Goal: Information Seeking & Learning: Learn about a topic

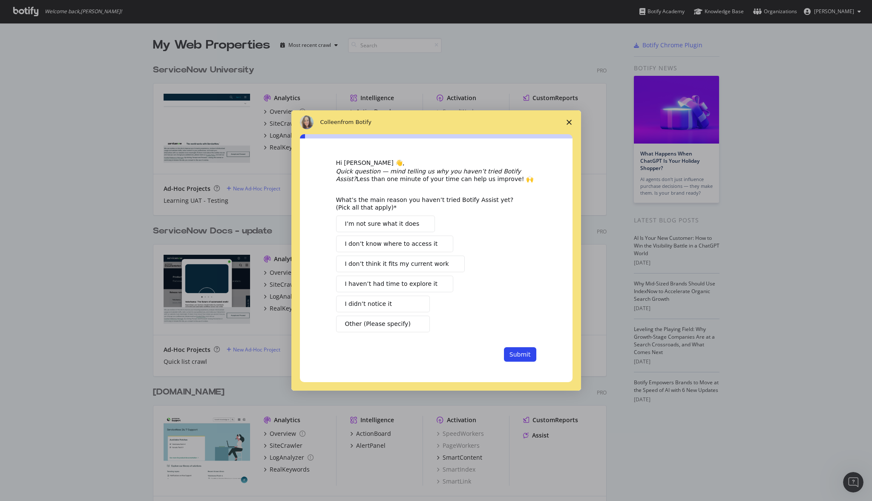
click at [571, 122] on icon "Close survey" at bounding box center [568, 122] width 5 height 5
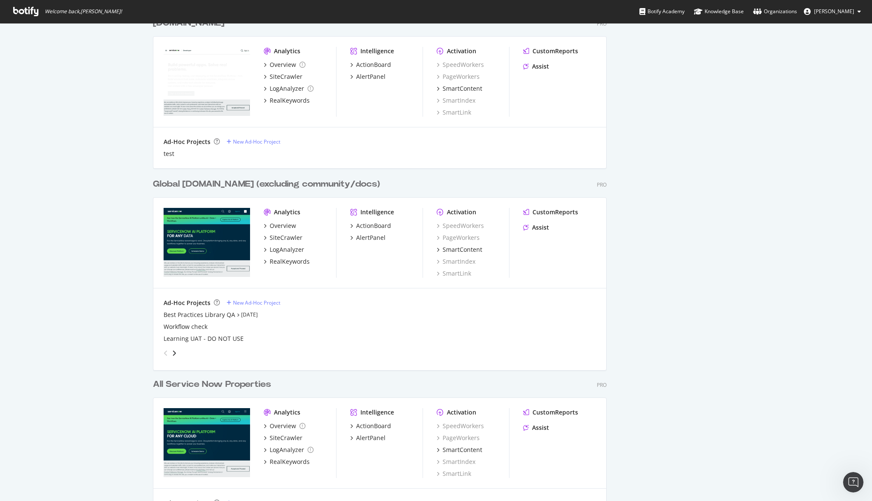
scroll to position [704, 0]
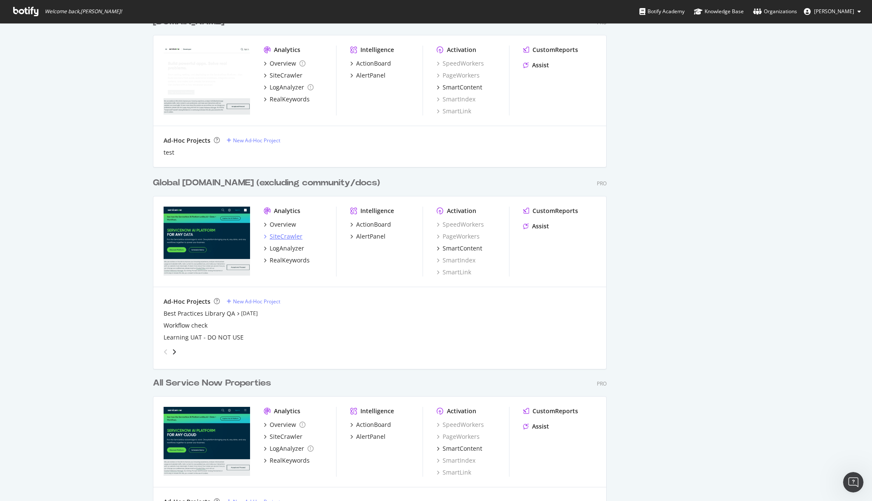
click at [289, 238] on div "SiteCrawler" at bounding box center [286, 236] width 33 height 9
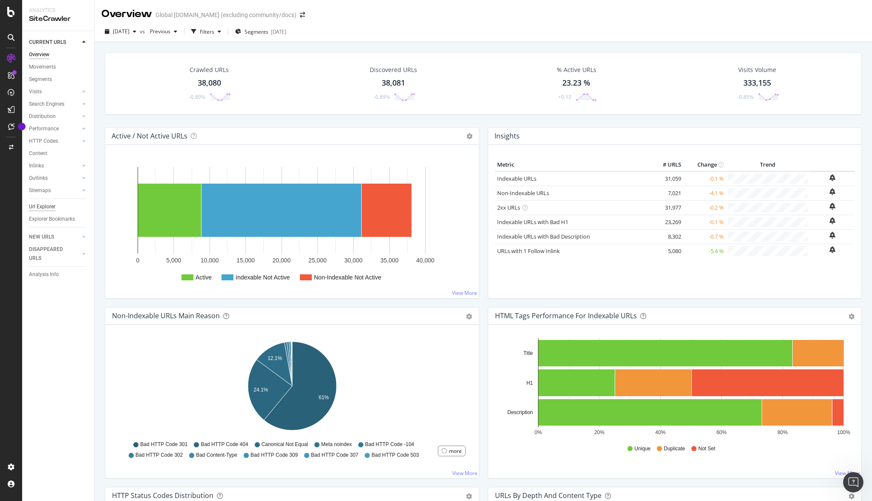
click at [38, 206] on div "Url Explorer" at bounding box center [42, 206] width 26 height 9
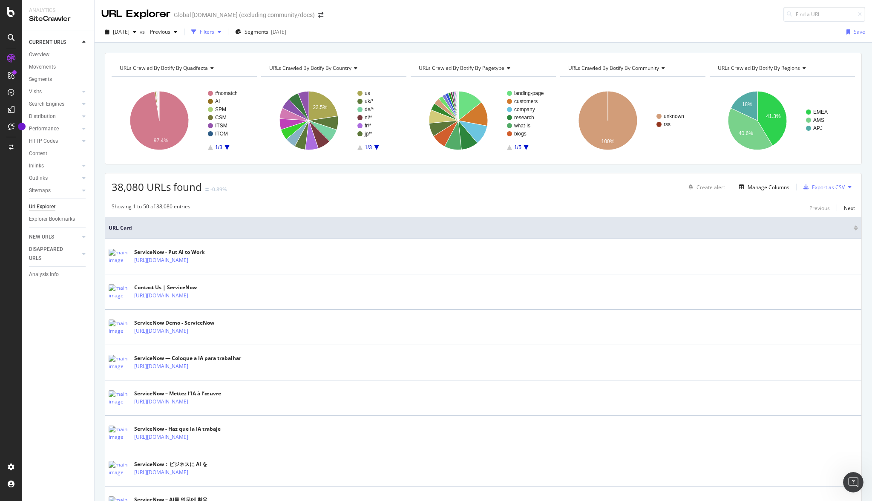
click at [214, 30] on div "Filters" at bounding box center [207, 31] width 14 height 7
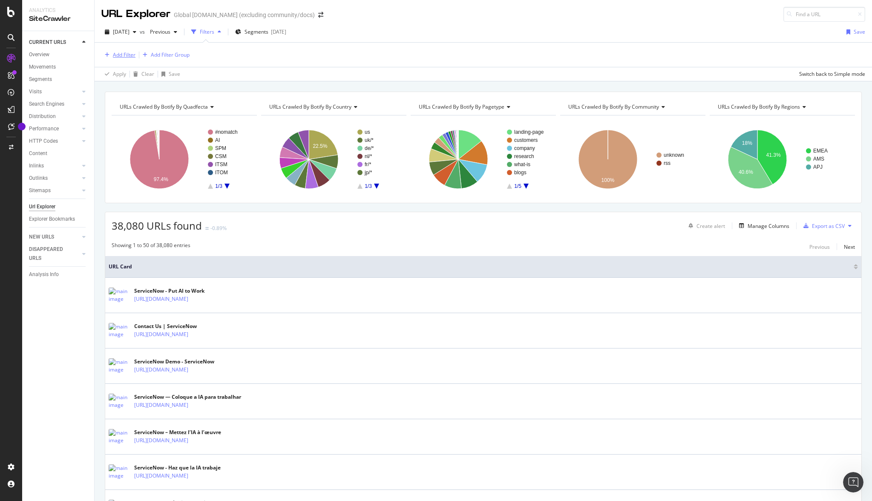
click at [127, 55] on div "Add Filter" at bounding box center [124, 54] width 23 height 7
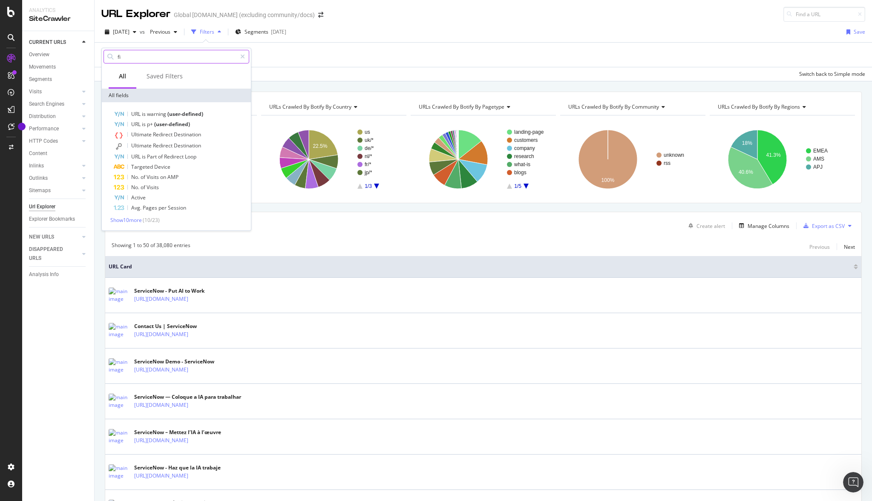
type input "f"
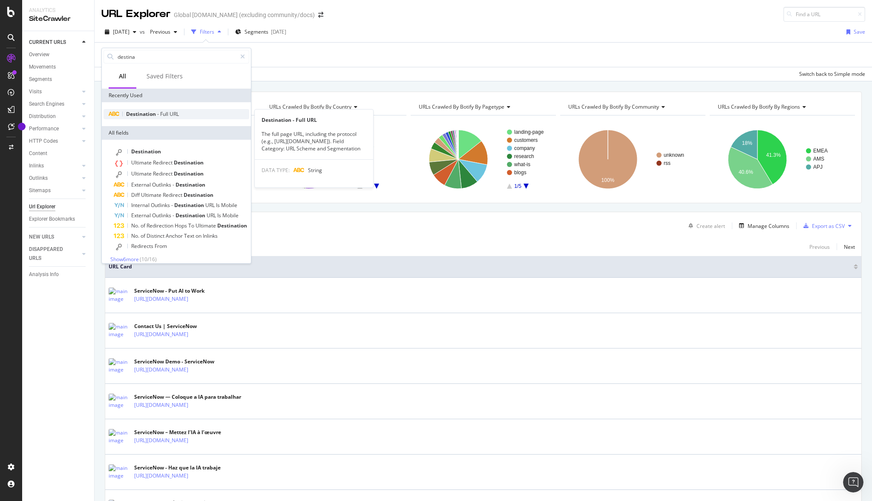
type input "destina"
click at [149, 112] on span "Destination" at bounding box center [141, 113] width 31 height 7
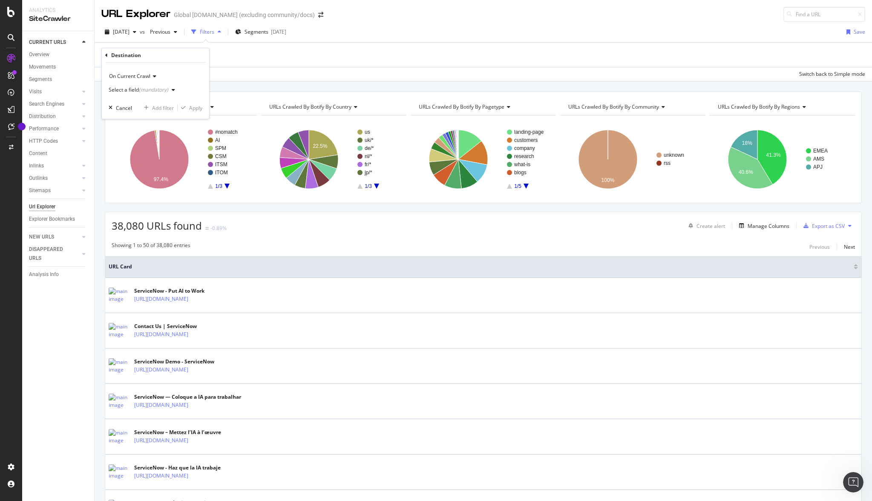
click at [158, 90] on div "(mandatory)" at bounding box center [153, 89] width 29 height 7
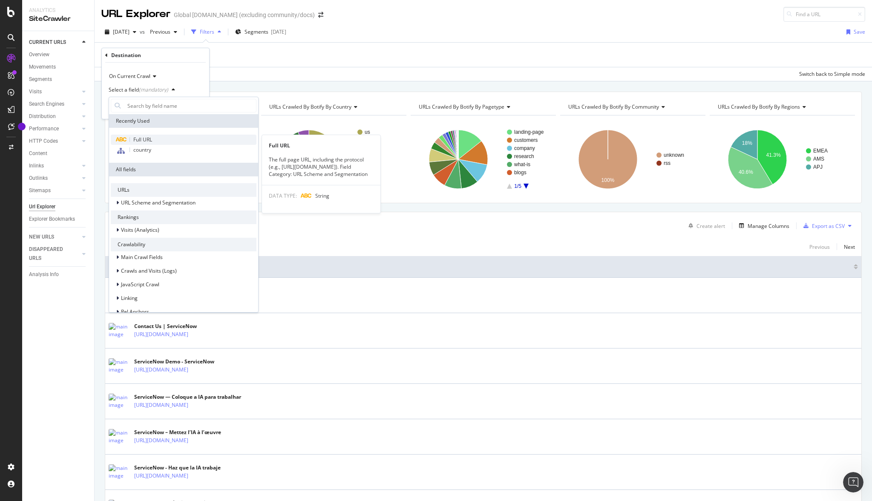
click at [149, 139] on span "Full URL" at bounding box center [142, 139] width 19 height 7
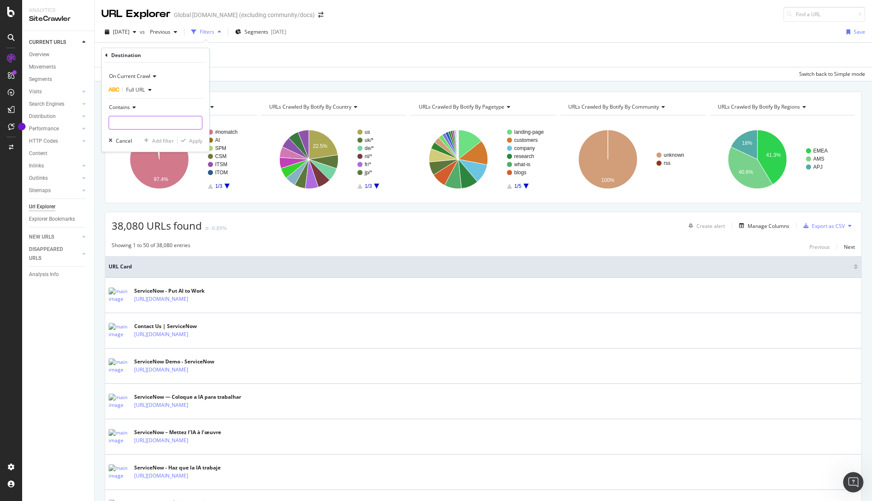
click at [137, 121] on input "text" at bounding box center [155, 123] width 93 height 14
paste input "[URL][DOMAIN_NAME]"
drag, startPoint x: 148, startPoint y: 121, endPoint x: 103, endPoint y: 124, distance: 45.6
click at [103, 124] on div "On Current Crawl Full URL Contains [URL][DOMAIN_NAME] Cancel Add filter Apply" at bounding box center [155, 107] width 107 height 89
click at [144, 125] on input "[URL][DOMAIN_NAME]" at bounding box center [149, 123] width 80 height 14
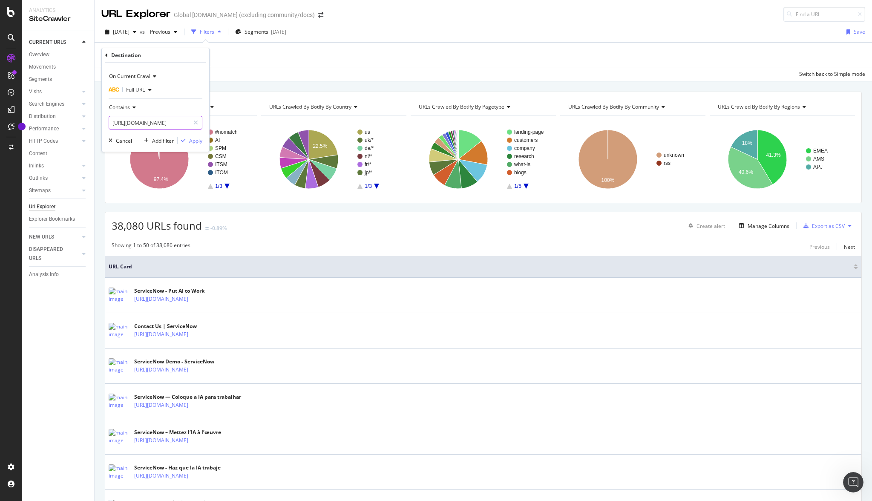
drag, startPoint x: 139, startPoint y: 123, endPoint x: 46, endPoint y: 121, distance: 92.4
click at [46, 121] on body "Analytics SiteCrawler CURRENT URLS Overview Movements Segments Visits Analysis …" at bounding box center [436, 250] width 872 height 501
click at [182, 124] on input "[URL][DOMAIN_NAME]" at bounding box center [149, 123] width 80 height 14
drag, startPoint x: 181, startPoint y: 122, endPoint x: 109, endPoint y: 122, distance: 72.0
click at [109, 122] on input "[URL][DOMAIN_NAME]" at bounding box center [149, 123] width 80 height 14
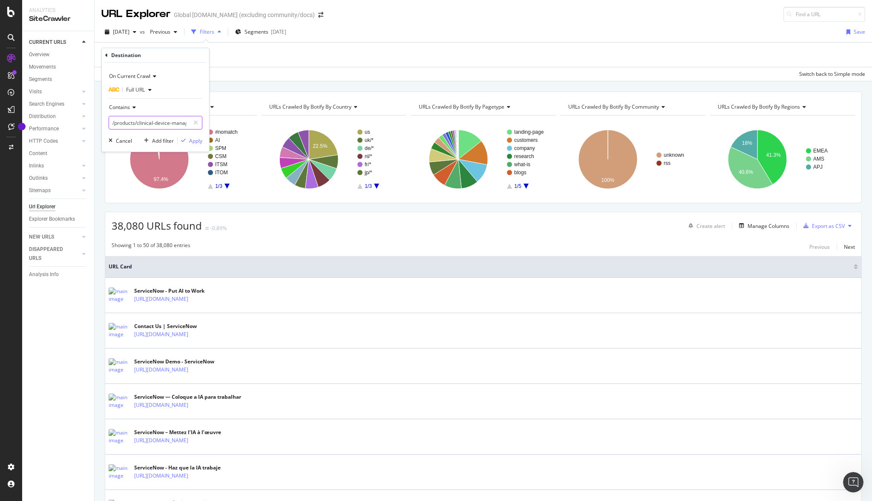
scroll to position [0, 29]
drag, startPoint x: 114, startPoint y: 122, endPoint x: 203, endPoint y: 124, distance: 88.6
click at [203, 124] on div "On Current Crawl Full URL Contains /products/clinical-device-management.html Ca…" at bounding box center [155, 107] width 107 height 89
type input "/products/clinical-device-management.html"
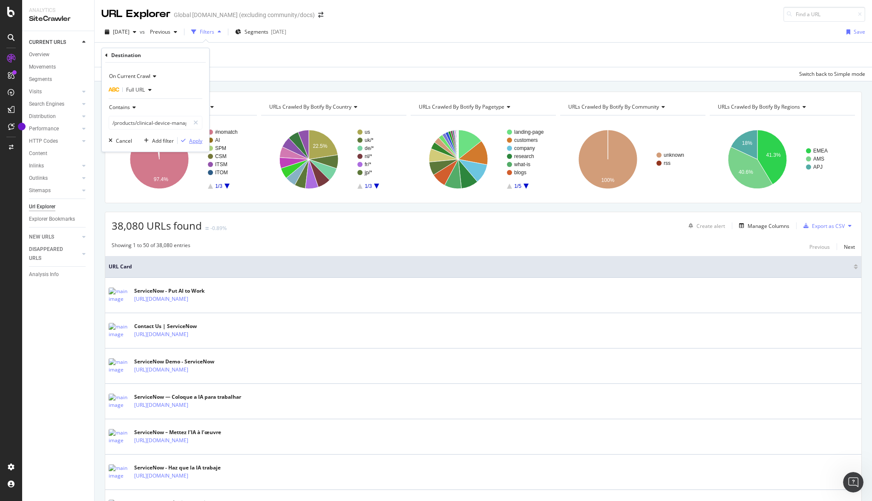
click at [193, 142] on div "Apply" at bounding box center [195, 140] width 13 height 7
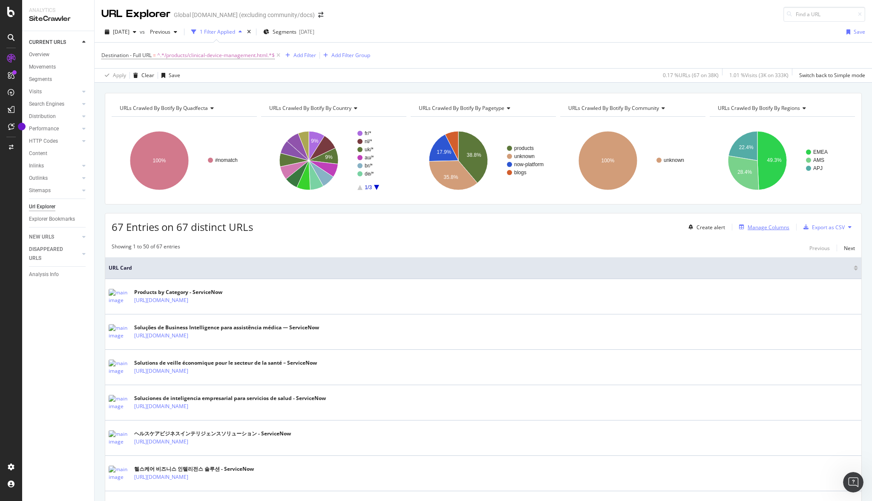
click at [777, 230] on div "Manage Columns" at bounding box center [768, 227] width 42 height 7
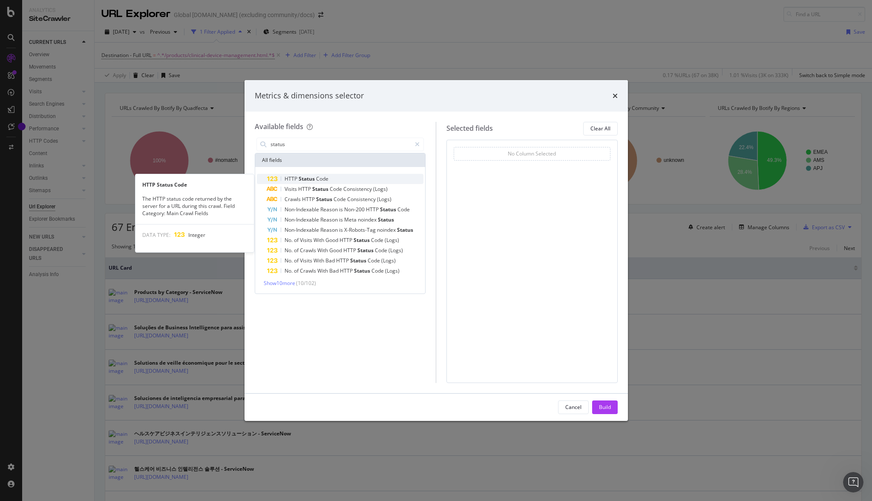
type input "status"
click at [326, 175] on span "Code" at bounding box center [322, 178] width 12 height 7
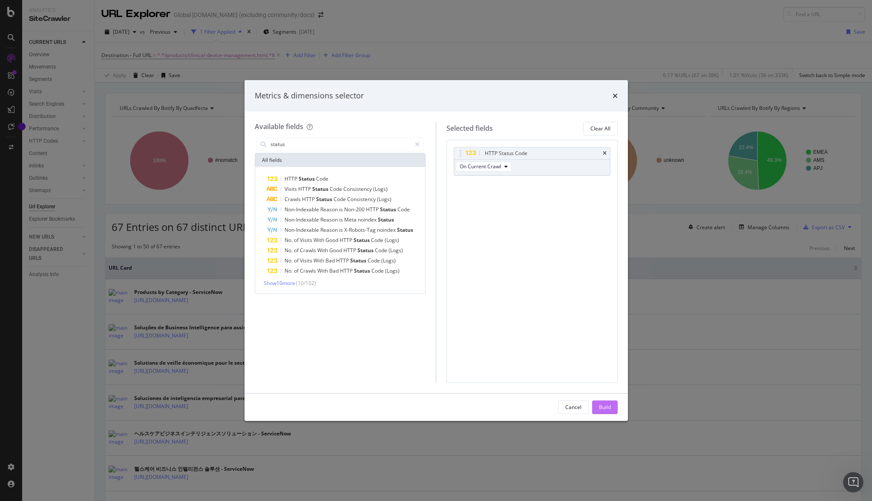
click at [608, 402] on div "Build" at bounding box center [605, 407] width 12 height 13
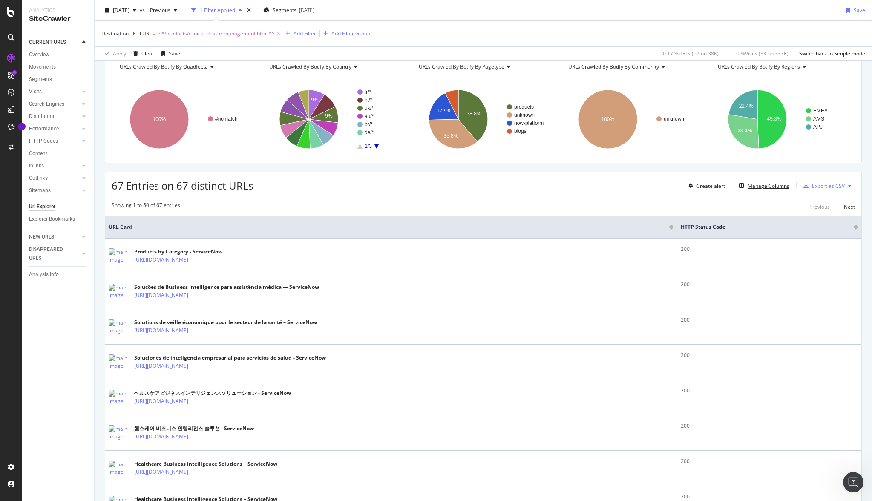
scroll to position [4, 0]
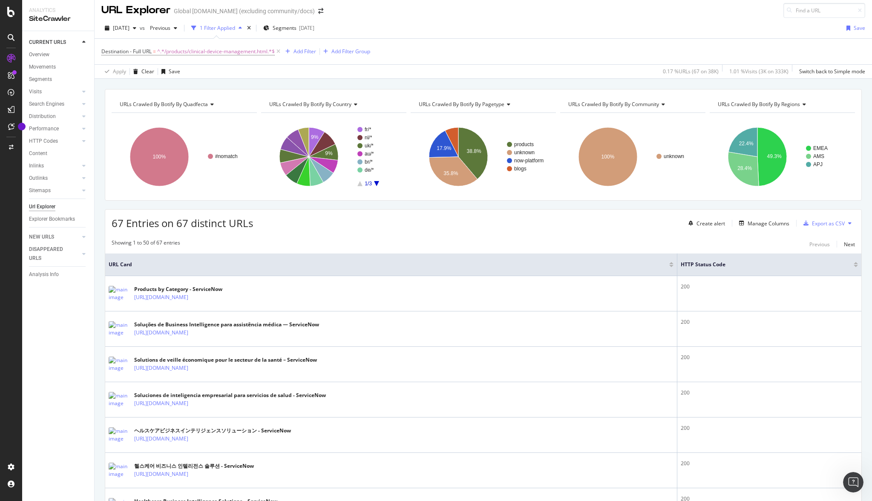
click at [375, 181] on icon "A chart." at bounding box center [376, 183] width 5 height 5
click at [375, 183] on icon "A chart." at bounding box center [376, 183] width 5 height 5
click at [365, 128] on text "us" at bounding box center [368, 129] width 6 height 6
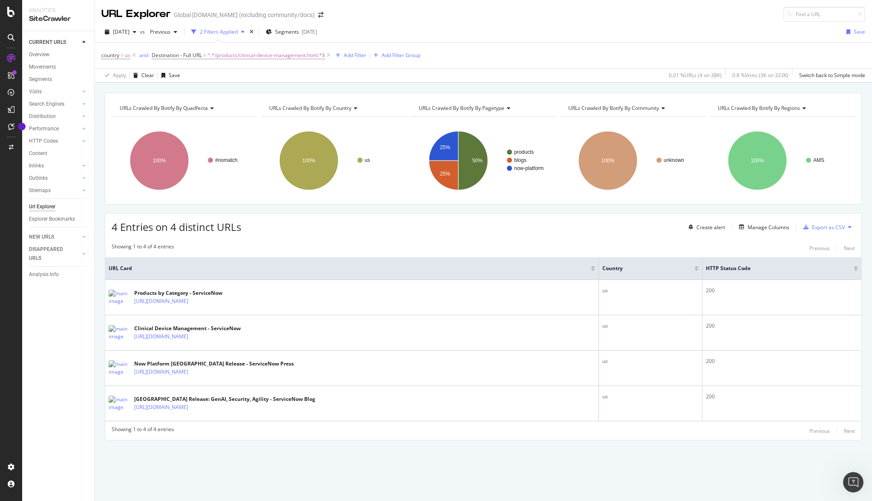
click at [264, 241] on div "Showing 1 to 4 of 4 entries Previous Next URL Card country HTTP Status Code Pro…" at bounding box center [483, 338] width 756 height 201
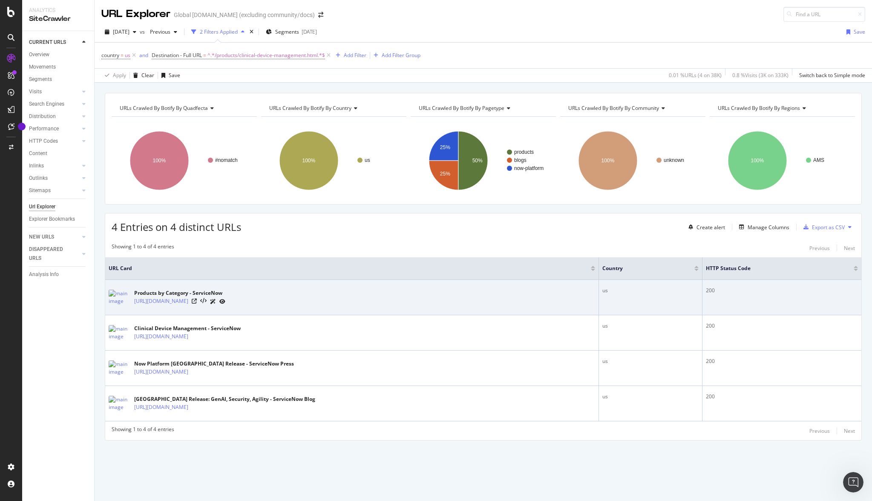
drag, startPoint x: 133, startPoint y: 302, endPoint x: 269, endPoint y: 303, distance: 136.3
click at [269, 304] on div "Products by Category - ServiceNow [URL][DOMAIN_NAME]" at bounding box center [352, 297] width 486 height 21
copy link "[URL][DOMAIN_NAME]"
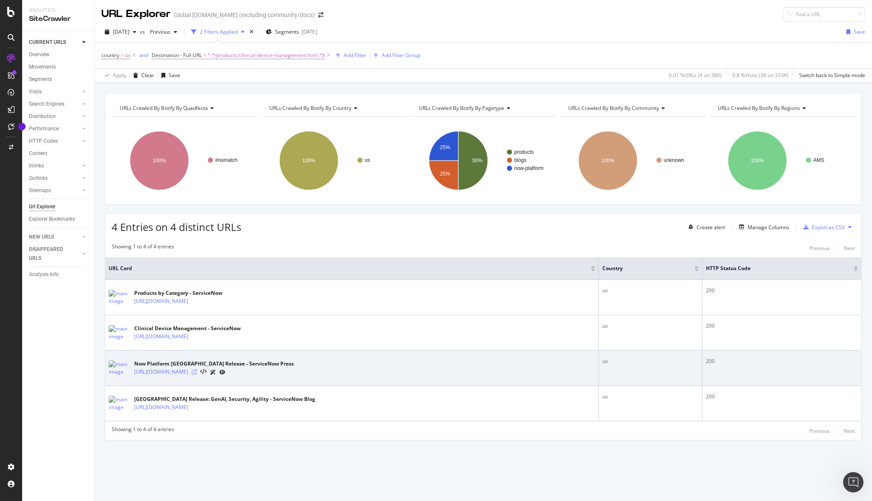
click at [197, 372] on icon at bounding box center [194, 371] width 5 height 5
drag, startPoint x: 131, startPoint y: 371, endPoint x: 183, endPoint y: 377, distance: 51.9
click at [250, 374] on div "Now Platform [GEOGRAPHIC_DATA] Release - ServiceNow Press [URL][DOMAIN_NAME]" at bounding box center [352, 367] width 486 height 21
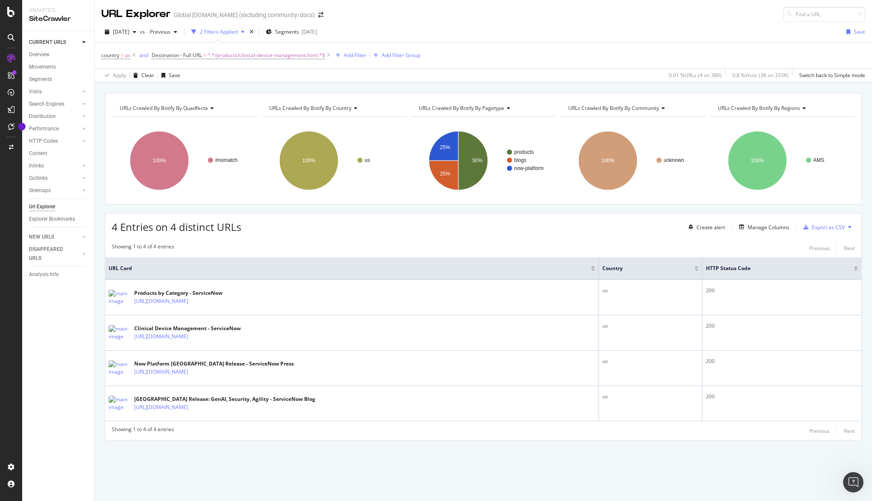
drag, startPoint x: 80, startPoint y: 360, endPoint x: 89, endPoint y: 362, distance: 9.9
click at [80, 360] on div "CURRENT URLS Overview Movements Segments Visits Analysis Orphan URLs Search Eng…" at bounding box center [58, 266] width 72 height 470
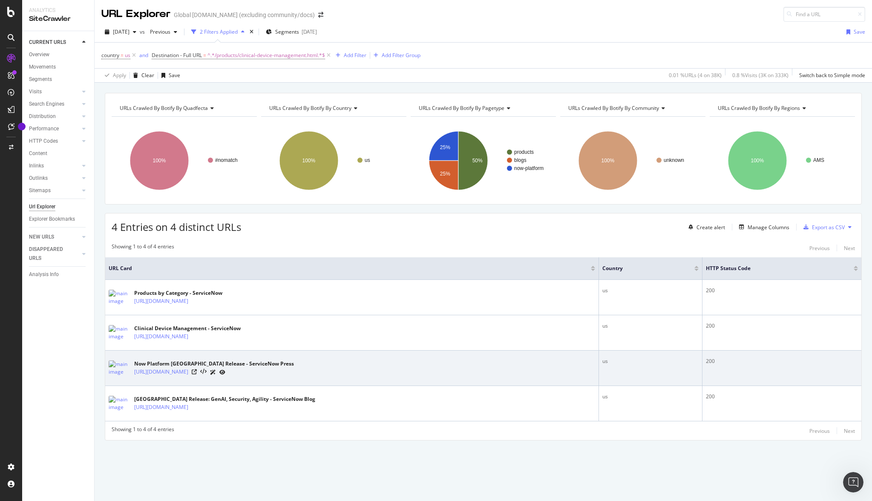
drag, startPoint x: 133, startPoint y: 373, endPoint x: 365, endPoint y: 377, distance: 232.1
click at [365, 377] on div "Now Platform [GEOGRAPHIC_DATA] Release - ServiceNow Press [URL][DOMAIN_NAME]" at bounding box center [352, 367] width 486 height 21
copy link "[URL][DOMAIN_NAME]"
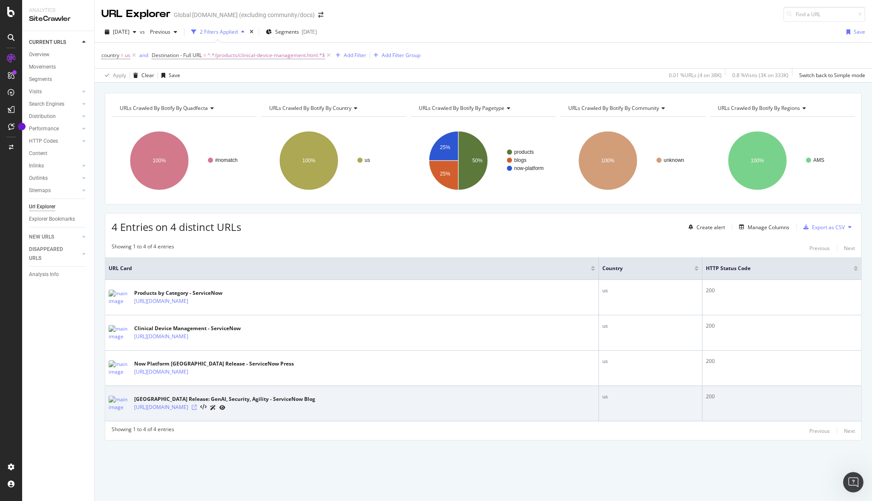
click at [197, 407] on icon at bounding box center [194, 407] width 5 height 5
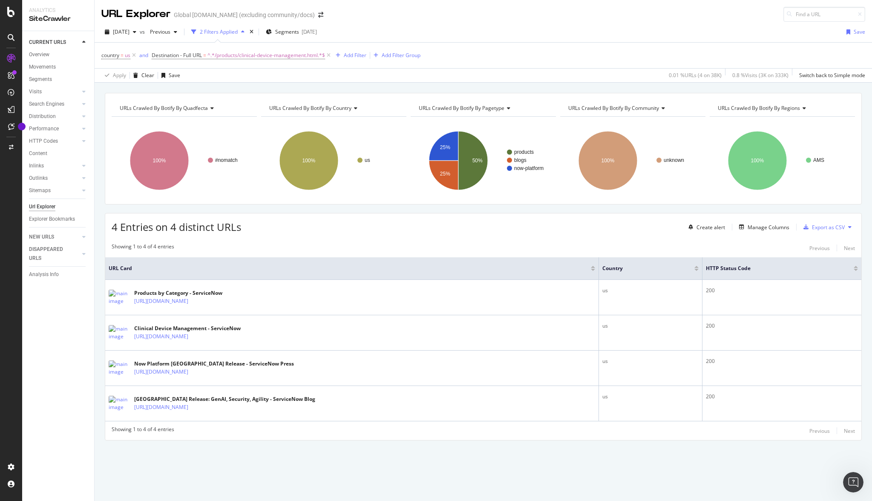
click at [565, 49] on div "country = us and Destination - Full URL = ^.*/products/clinical-device-manageme…" at bounding box center [483, 56] width 764 height 26
